Goal: Transaction & Acquisition: Purchase product/service

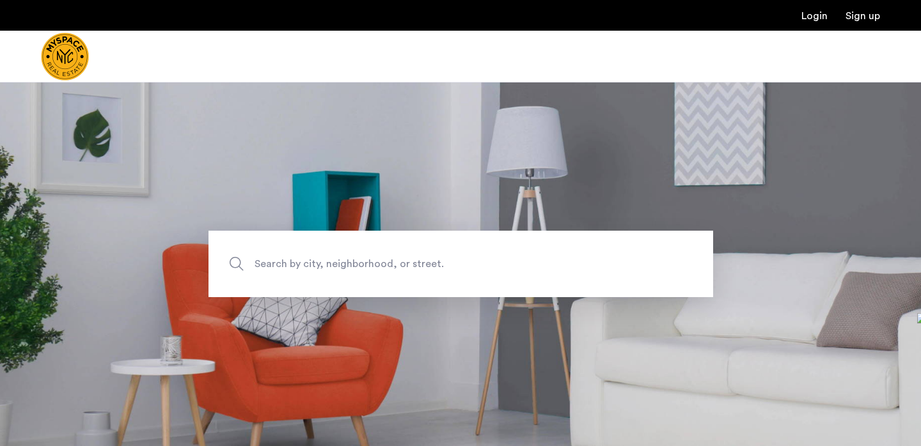
click at [445, 265] on span "Search by city, neighborhood, or street." at bounding box center [431, 264] width 353 height 17
click at [445, 265] on input "Search by city, neighborhood, or street." at bounding box center [461, 264] width 505 height 67
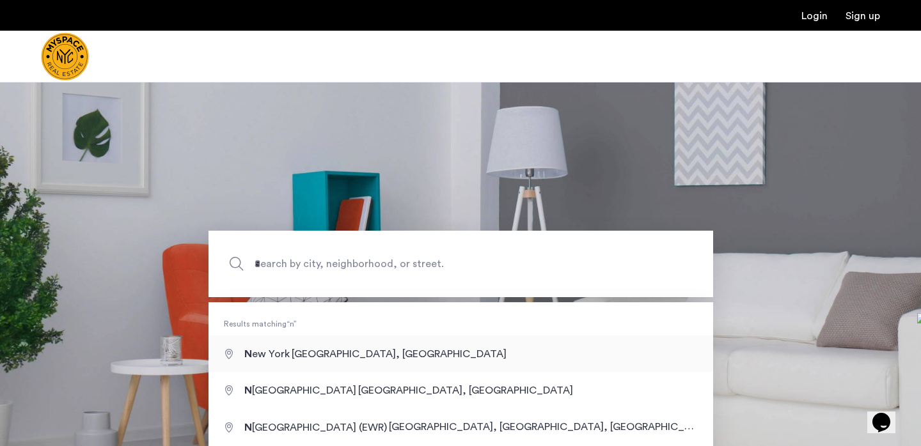
type input "**********"
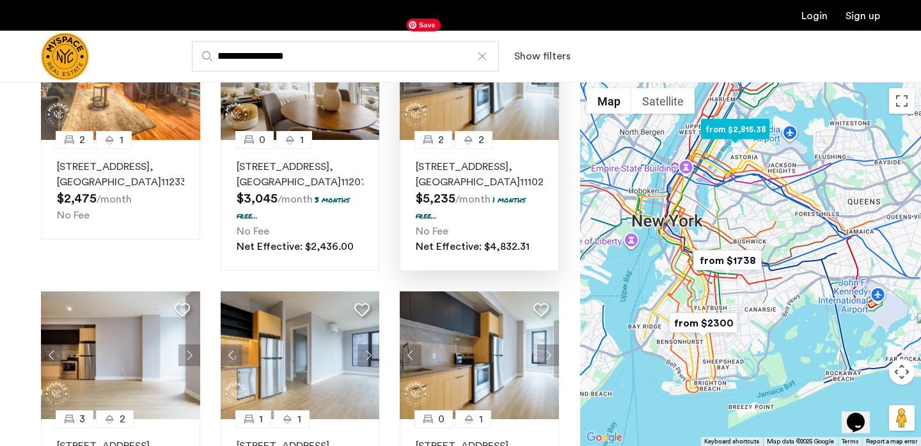
scroll to position [233, 0]
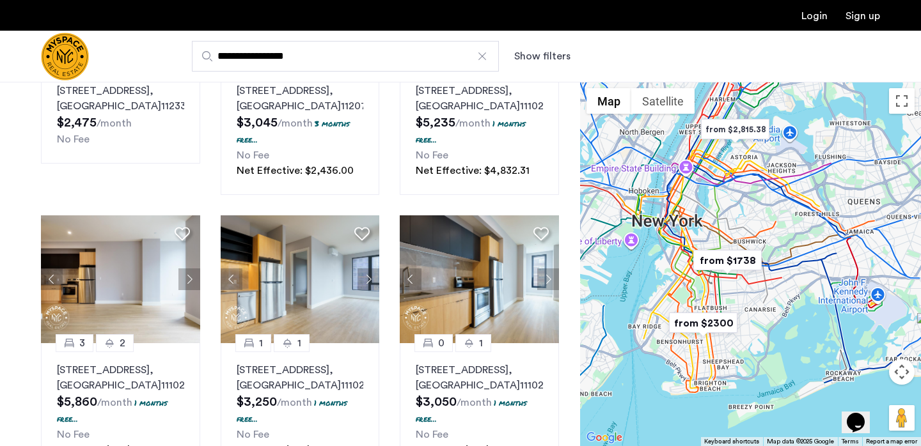
click at [727, 258] on img "from $1738" at bounding box center [727, 260] width 79 height 29
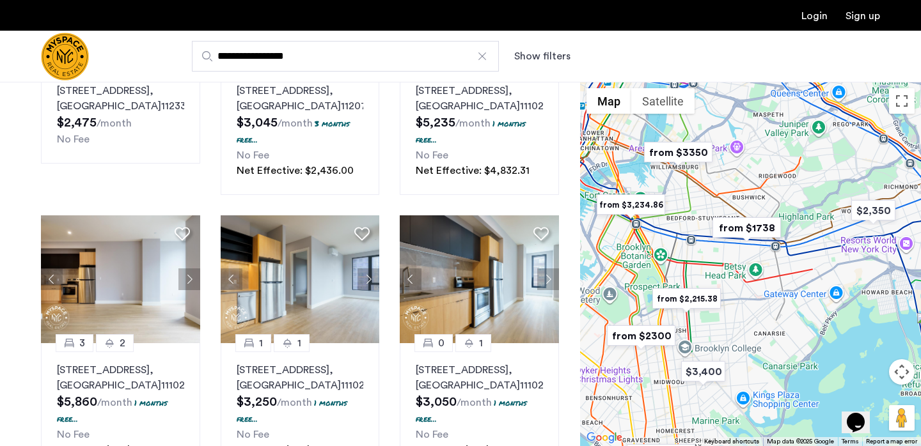
click at [734, 230] on img "from $1738" at bounding box center [746, 228] width 79 height 29
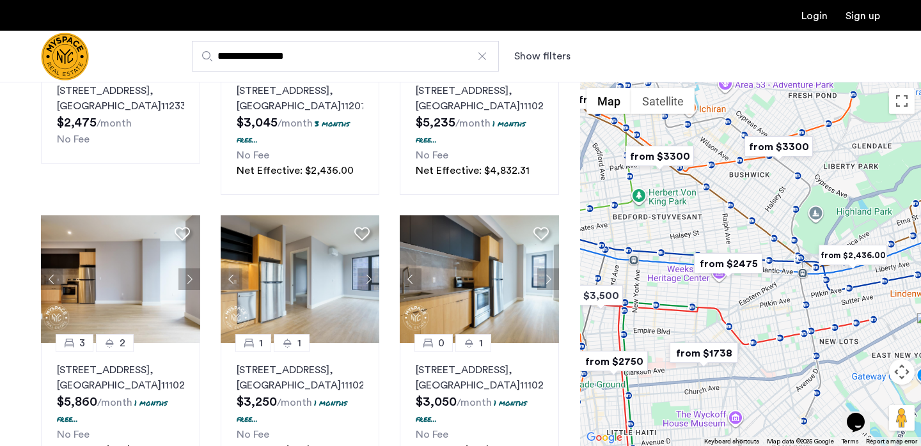
click at [738, 267] on img "from $2475" at bounding box center [728, 263] width 79 height 29
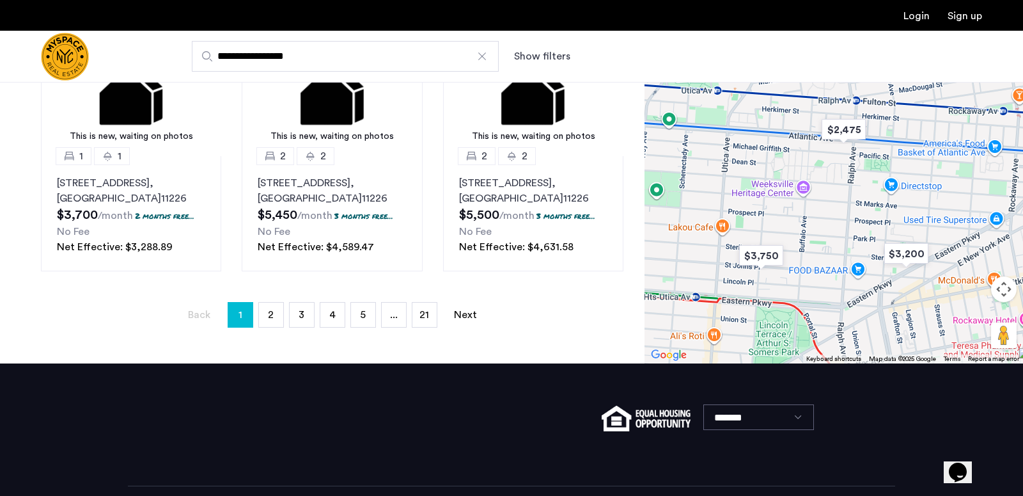
scroll to position [0, 0]
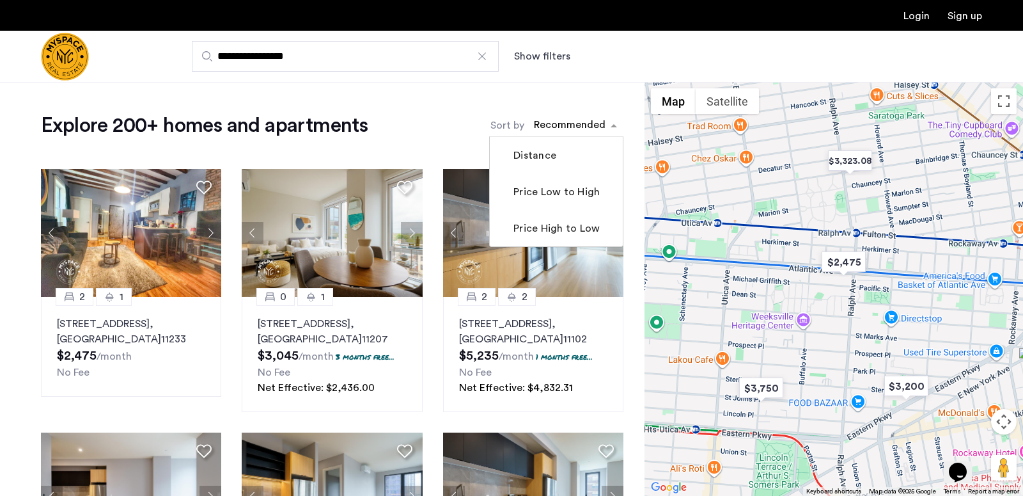
click at [586, 125] on div "sort-apartment" at bounding box center [569, 126] width 75 height 17
click at [565, 201] on mat-checkbox "Price Low to High" at bounding box center [556, 191] width 133 height 36
click at [566, 200] on label "Price Low to High" at bounding box center [555, 191] width 89 height 15
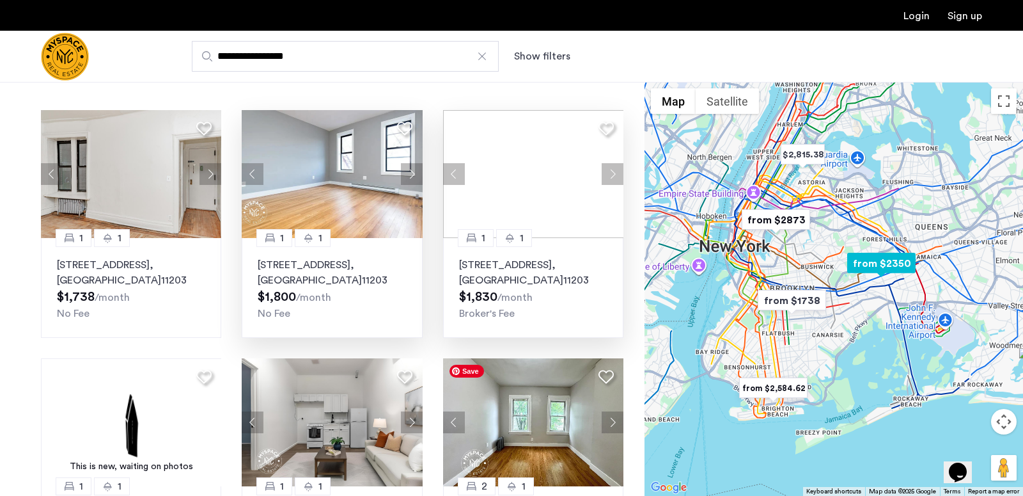
scroll to position [4, 0]
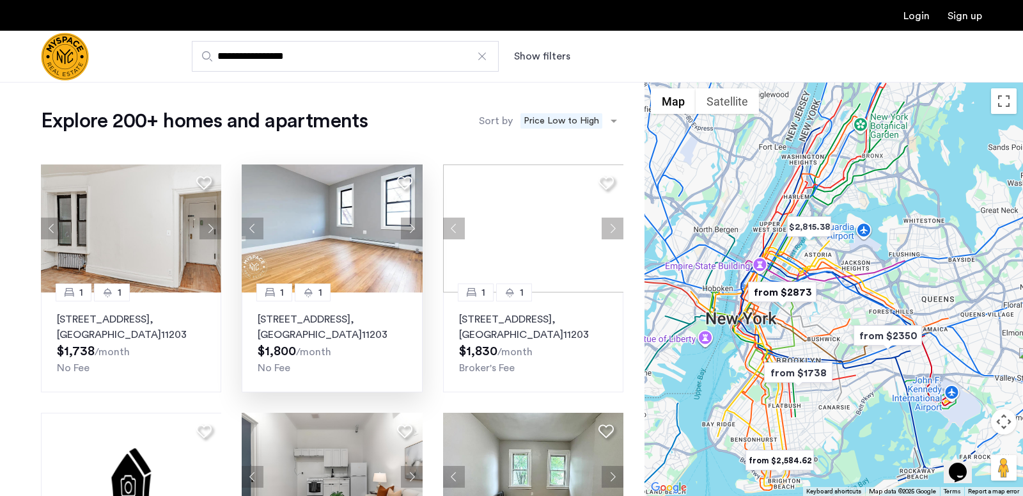
drag, startPoint x: 749, startPoint y: 184, endPoint x: 756, endPoint y: 258, distance: 74.5
click at [756, 258] on div "To navigate, press the arrow keys." at bounding box center [834, 289] width 379 height 414
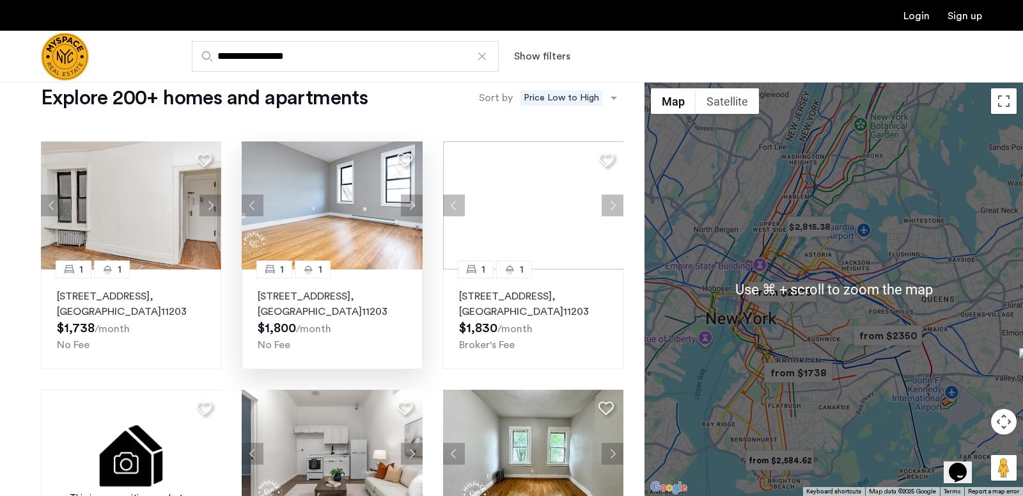
scroll to position [27, 0]
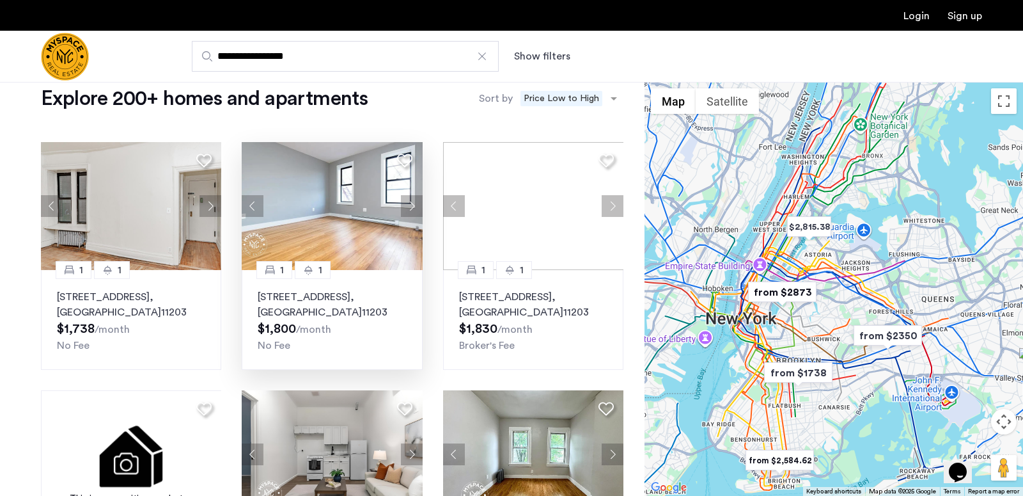
click at [920, 421] on button "Map camera controls" at bounding box center [1004, 422] width 26 height 26
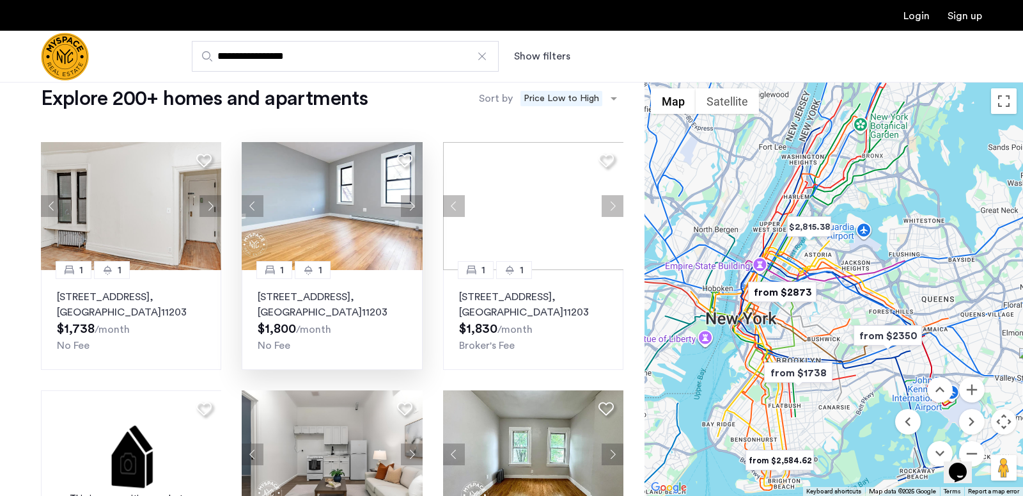
click at [920, 418] on button "Map camera controls" at bounding box center [1004, 422] width 26 height 26
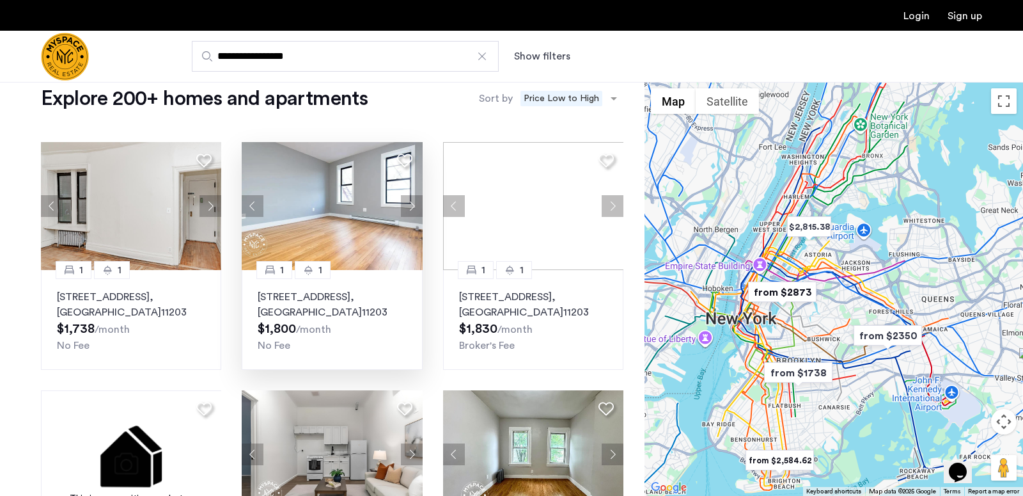
click at [920, 414] on button "Map camera controls" at bounding box center [1004, 422] width 26 height 26
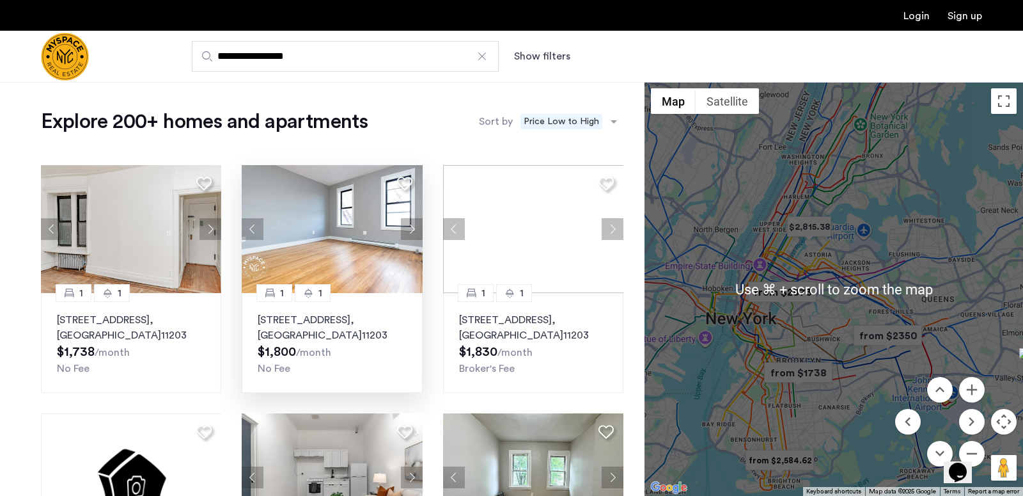
scroll to position [10, 0]
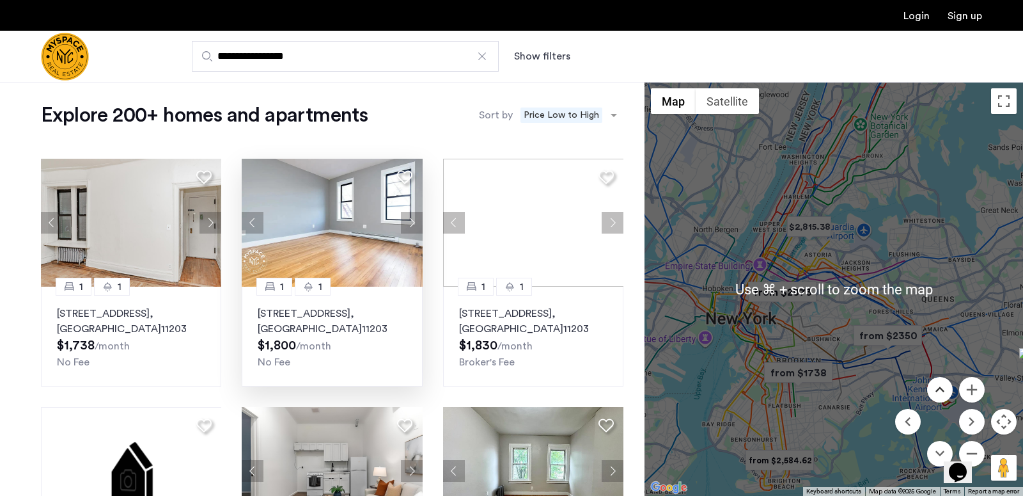
click at [920, 389] on button "Move up" at bounding box center [940, 390] width 26 height 26
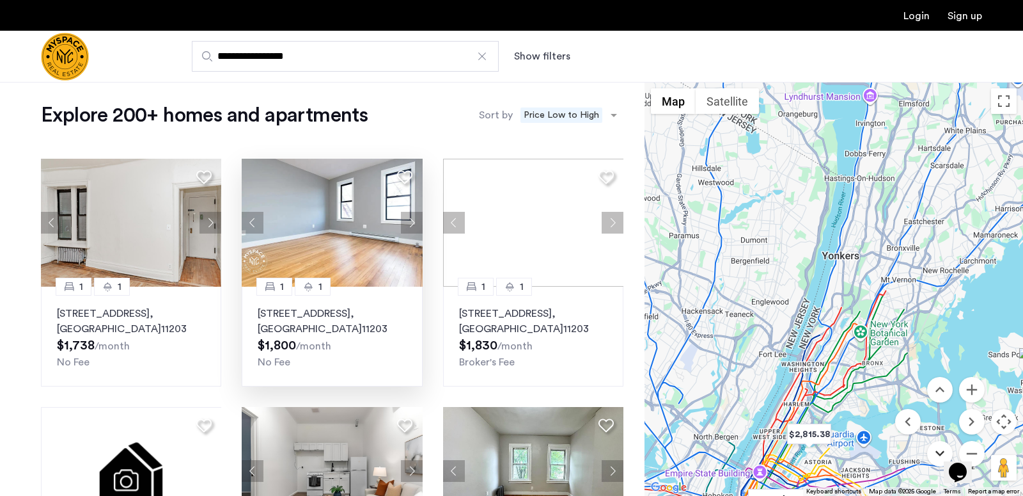
click at [920, 446] on button "Move down" at bounding box center [940, 454] width 26 height 26
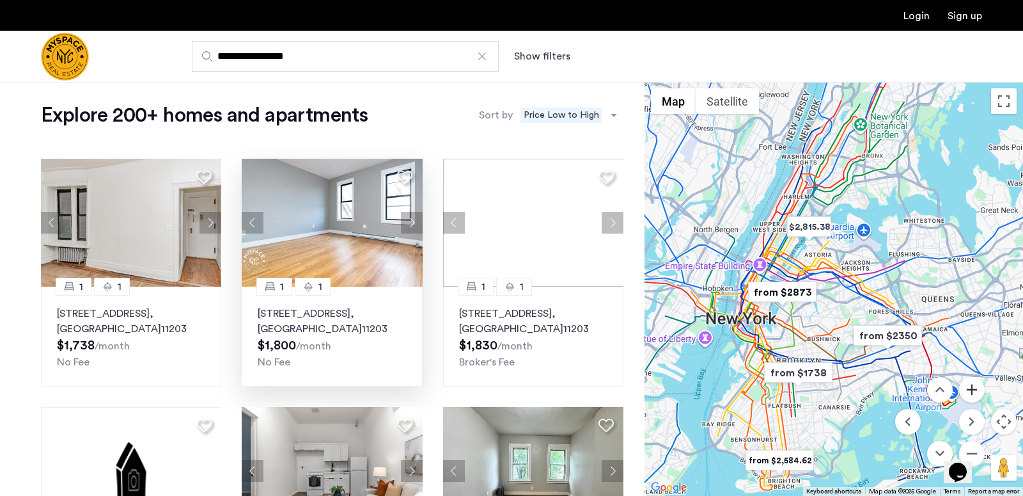
click at [920, 394] on button "Zoom in" at bounding box center [972, 390] width 26 height 26
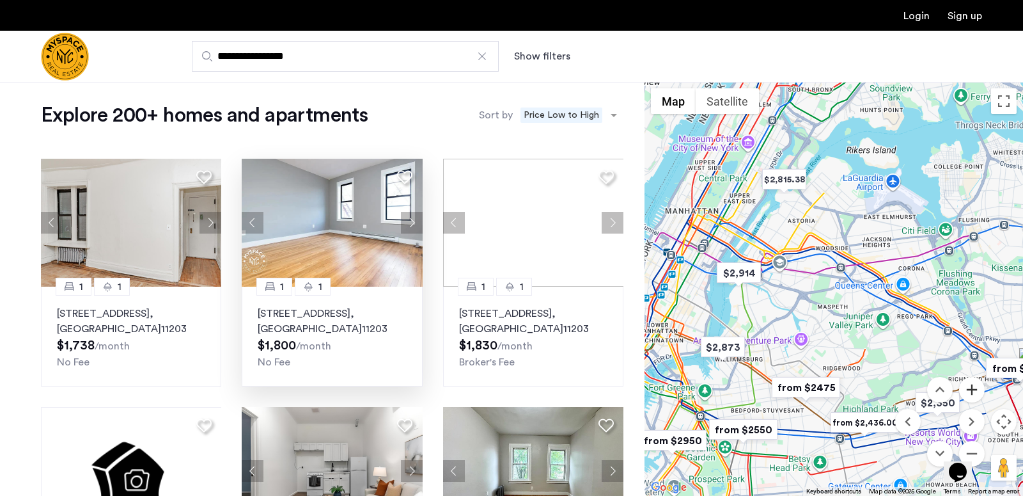
click at [920, 394] on button "Zoom in" at bounding box center [972, 390] width 26 height 26
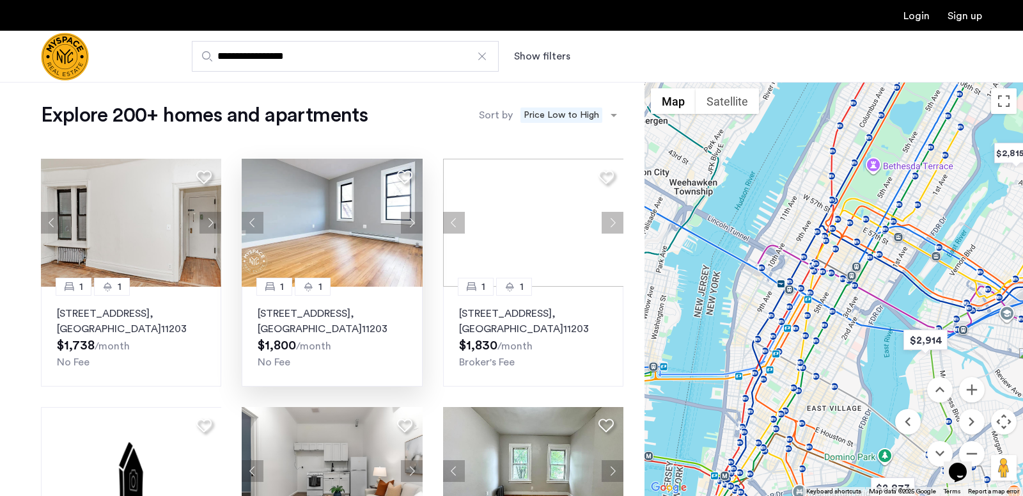
drag, startPoint x: 723, startPoint y: 299, endPoint x: 1004, endPoint y: 368, distance: 289.8
click at [920, 368] on div "To navigate, press the arrow keys." at bounding box center [834, 289] width 379 height 414
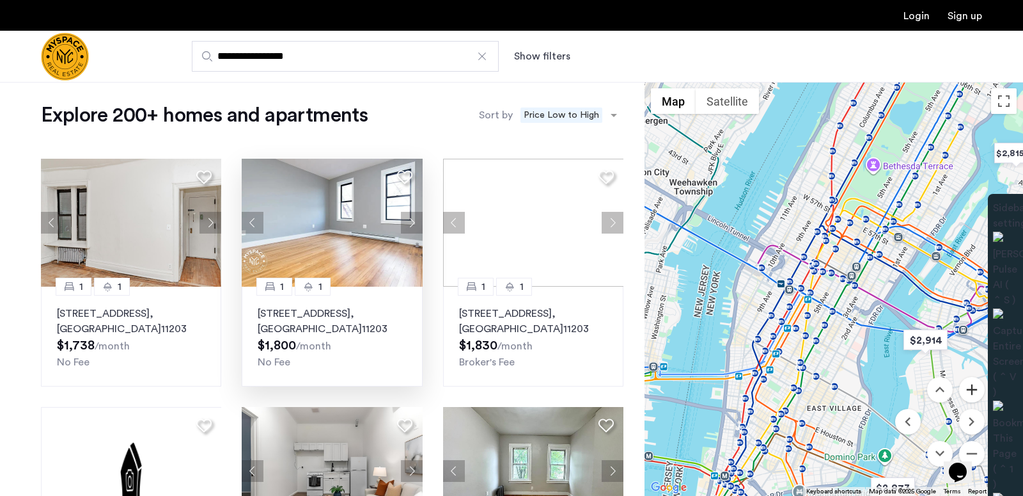
click at [920, 395] on button "Zoom in" at bounding box center [972, 390] width 26 height 26
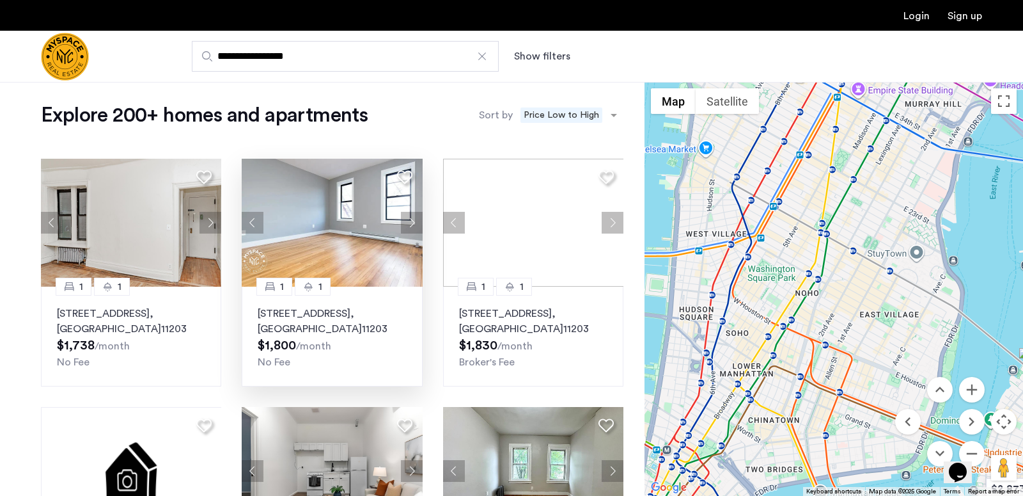
drag, startPoint x: 846, startPoint y: 292, endPoint x: 896, endPoint y: 80, distance: 217.7
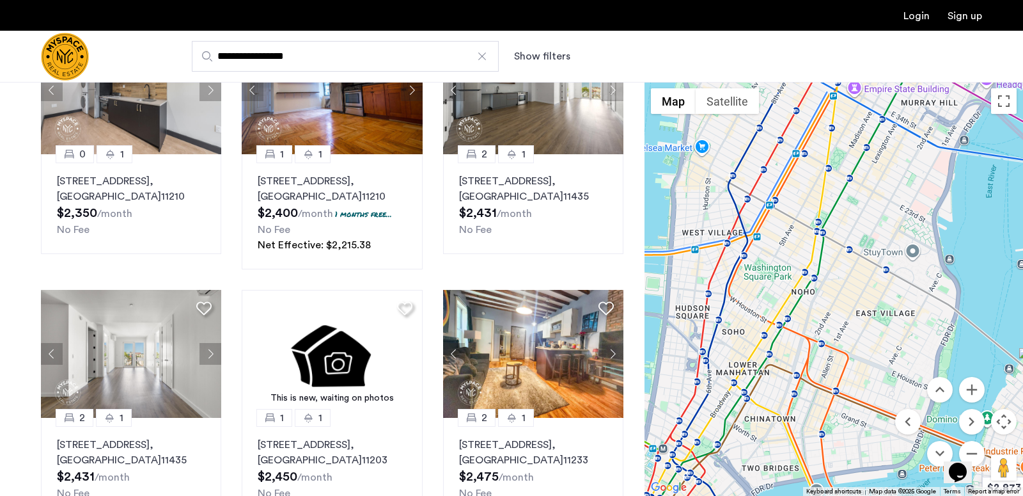
scroll to position [652, 0]
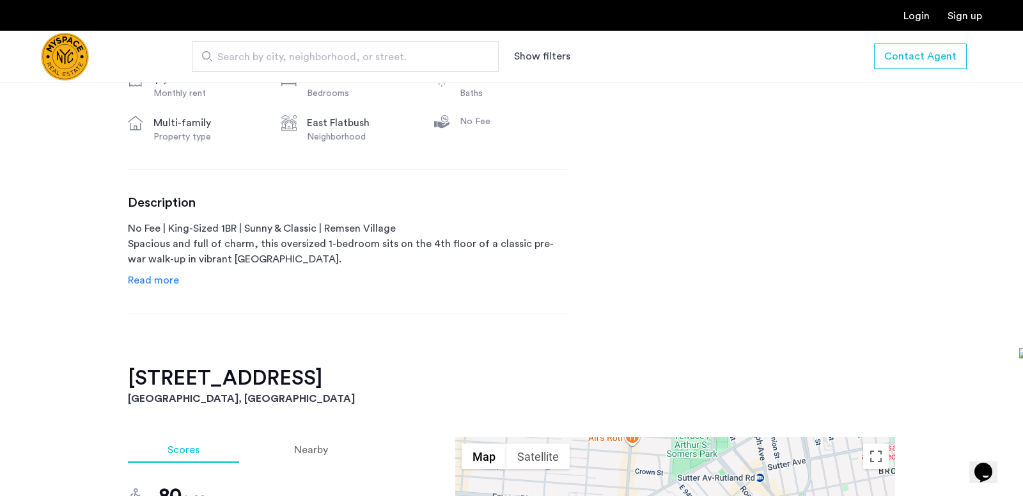
scroll to position [528, 0]
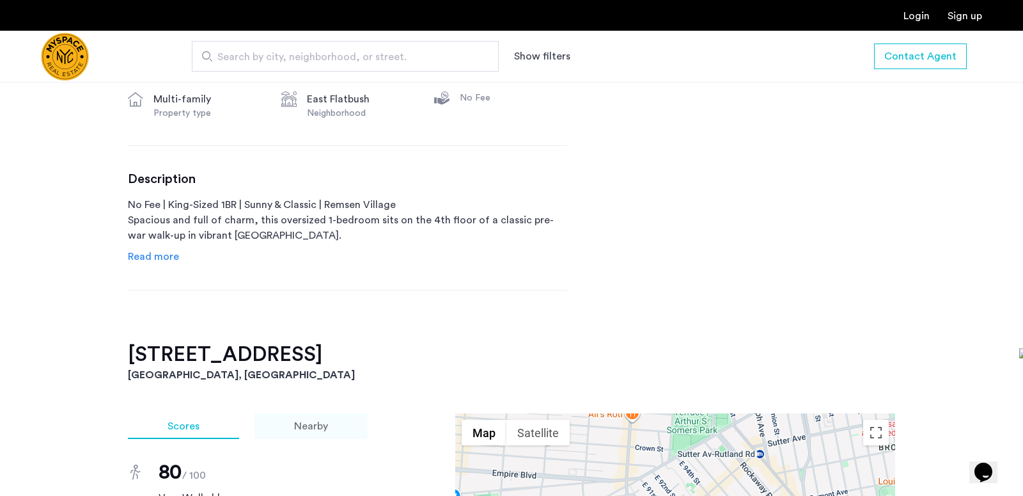
click at [316, 423] on span "Nearby" at bounding box center [311, 426] width 34 height 10
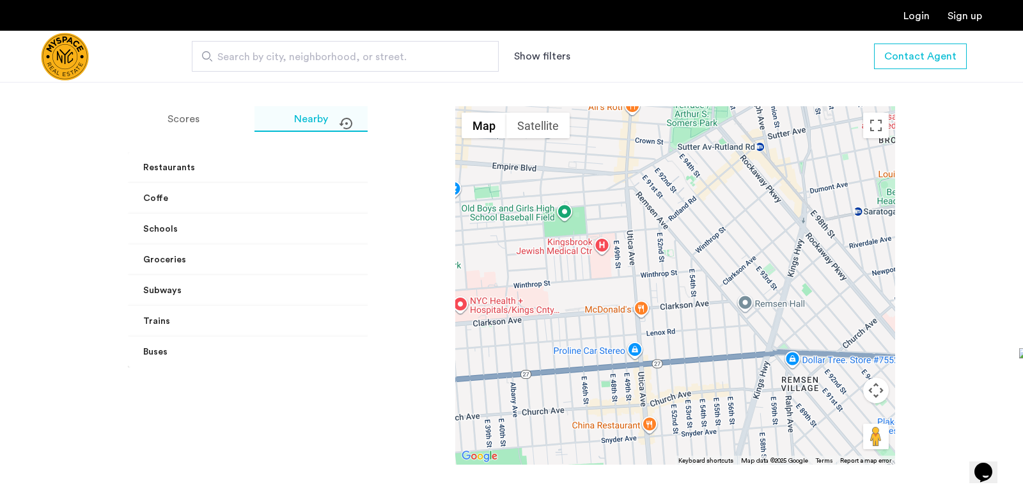
scroll to position [830, 0]
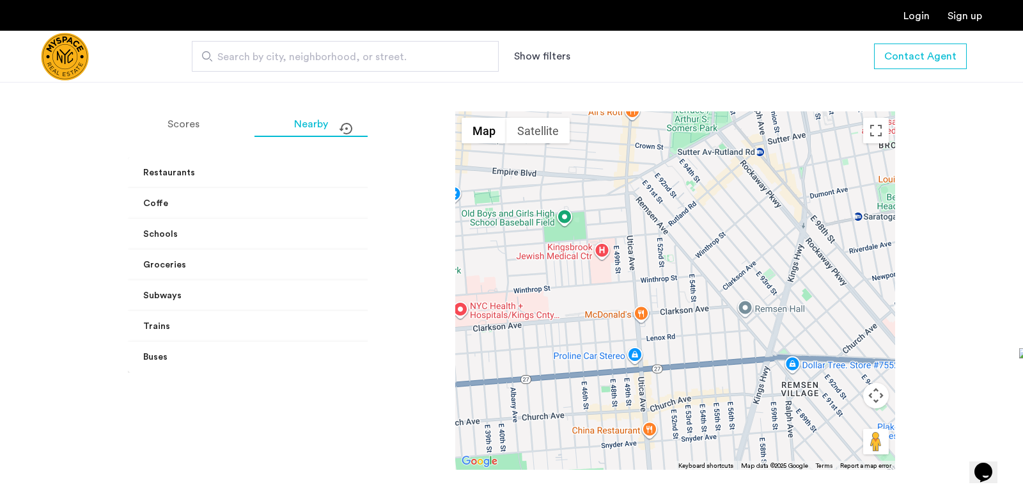
click at [276, 323] on mat-panel-title "Trains" at bounding box center [279, 326] width 273 height 13
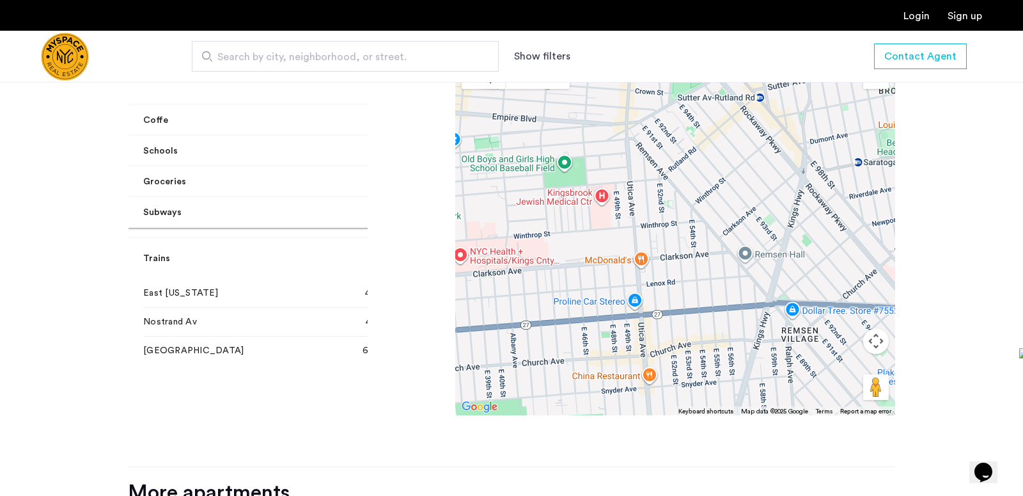
scroll to position [929, 0]
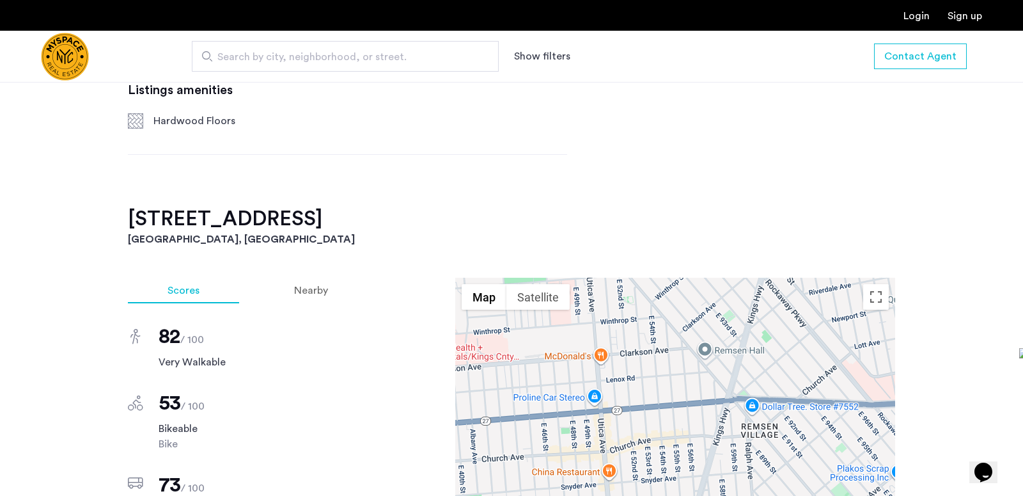
scroll to position [815, 0]
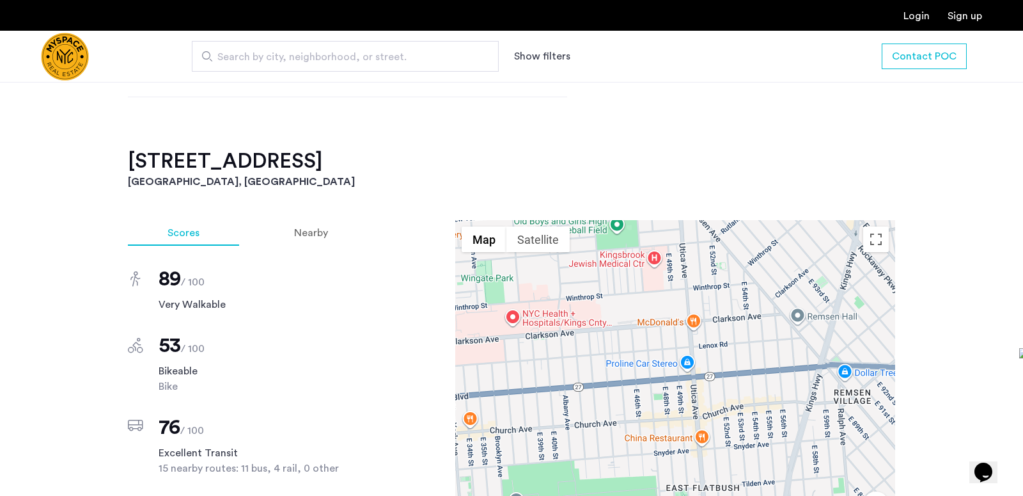
scroll to position [846, 0]
